Goal: Navigation & Orientation: Find specific page/section

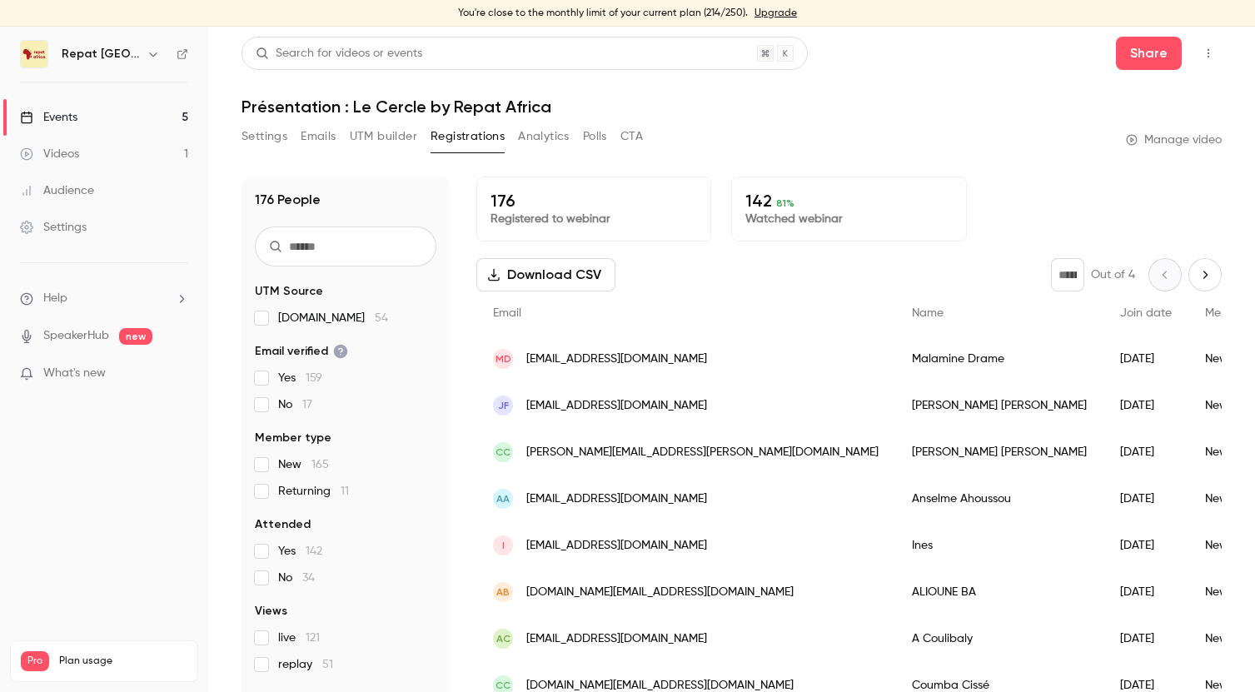
click at [90, 116] on link "Events 5" at bounding box center [104, 117] width 208 height 37
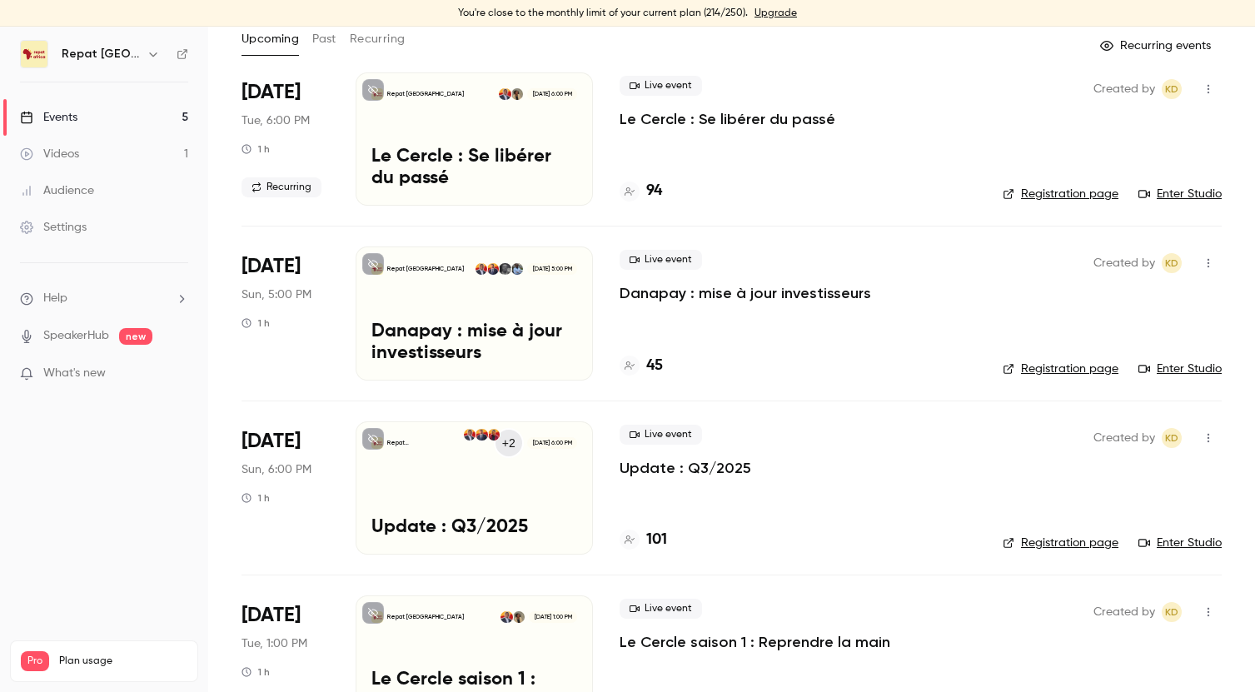
scroll to position [103, 0]
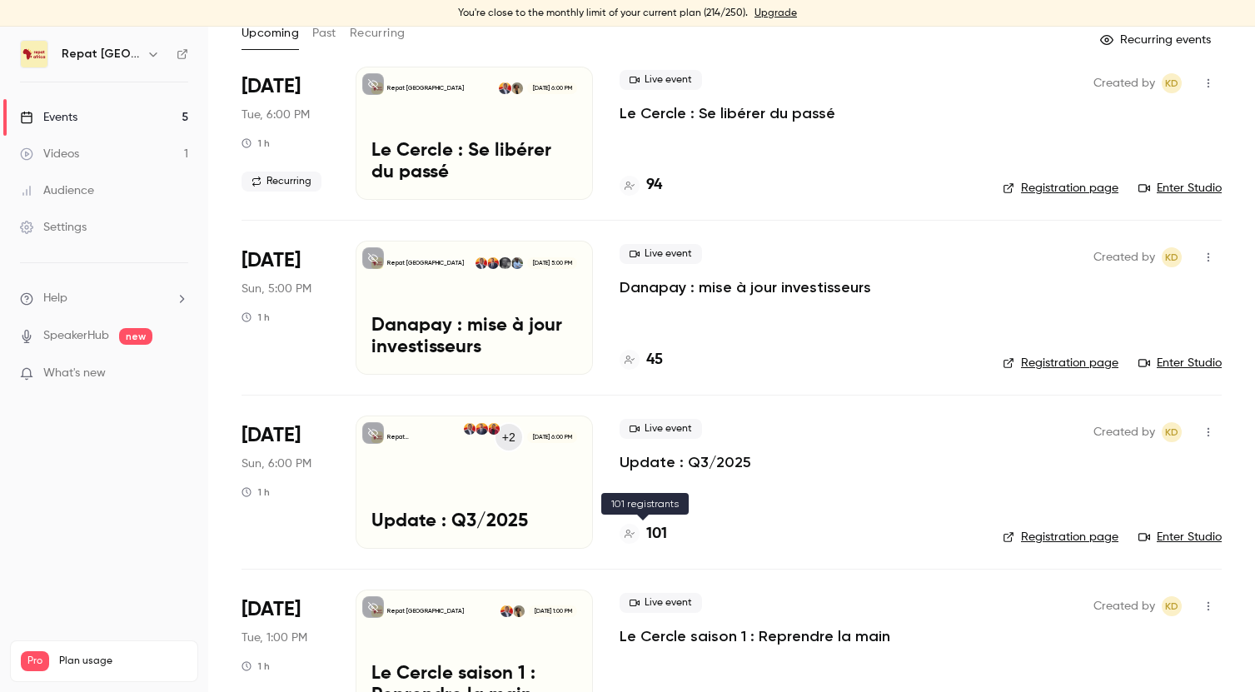
click at [665, 529] on h4 "101" at bounding box center [656, 534] width 21 height 22
